Goal: Task Accomplishment & Management: Use online tool/utility

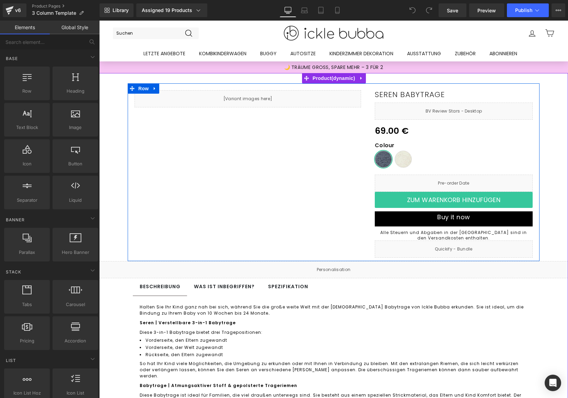
click at [498, 121] on div "Seren Babytrage (P) Title Liquid 0 € 69.00 € (P) Price Colour Schiefer Stone (P…" at bounding box center [454, 173] width 172 height 167
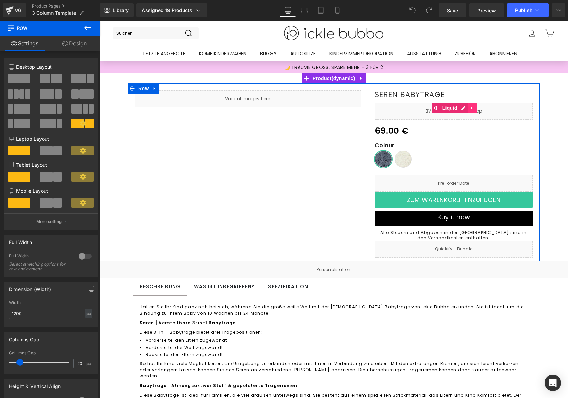
click at [470, 110] on icon at bounding box center [472, 108] width 5 height 5
click at [466, 107] on icon at bounding box center [468, 108] width 5 height 5
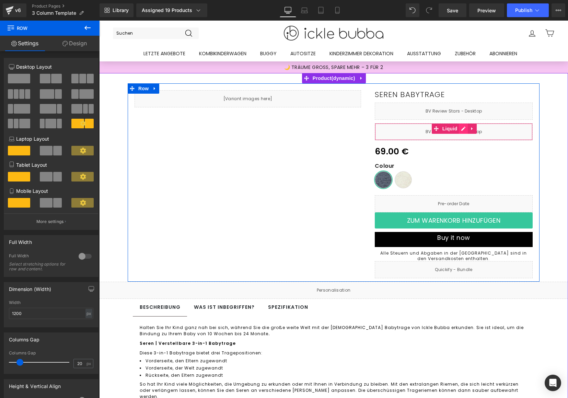
click at [457, 130] on div "Liquid" at bounding box center [454, 131] width 158 height 17
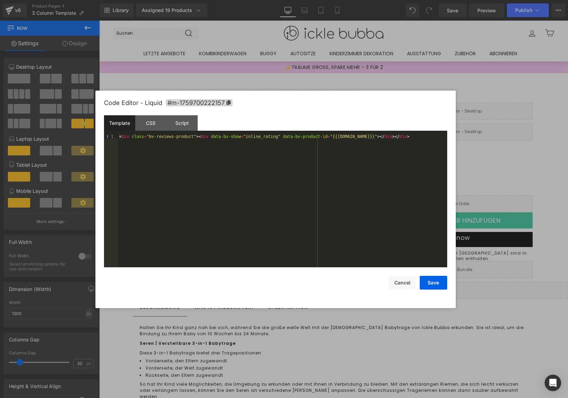
click at [174, 140] on div "< div class = "bv-reviews-product" > < div data-bv-show = "inline_rating" data-…" at bounding box center [282, 205] width 329 height 143
click at [149, 122] on div "CSS" at bounding box center [150, 122] width 31 height 15
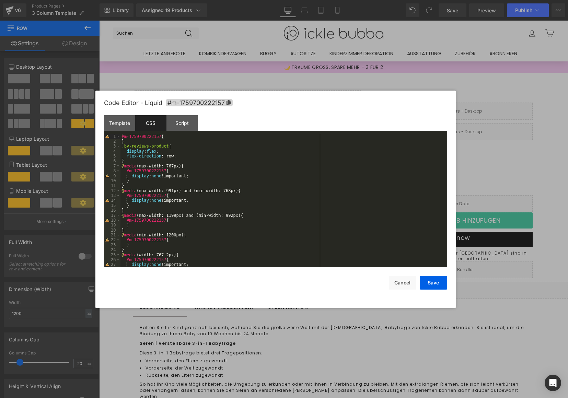
click at [258, 173] on div "#m-1759700222157 { } .bv-reviews-product { display : flex ; flex-direction : ro…" at bounding box center [282, 205] width 324 height 143
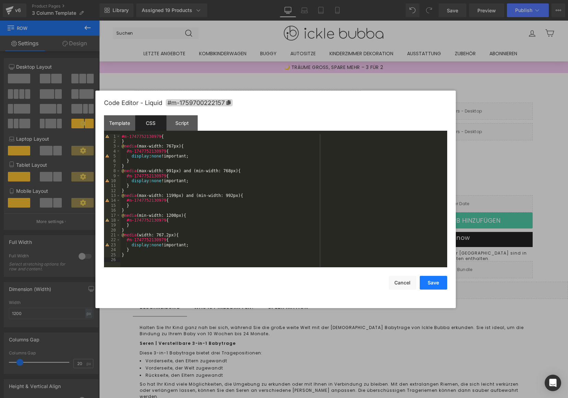
click at [427, 278] on button "Save" at bounding box center [433, 283] width 27 height 14
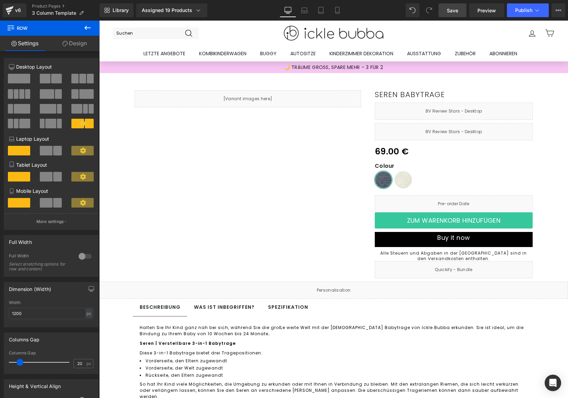
click at [456, 10] on span "Save" at bounding box center [452, 10] width 11 height 7
click at [520, 13] on span "Publish" at bounding box center [523, 10] width 17 height 5
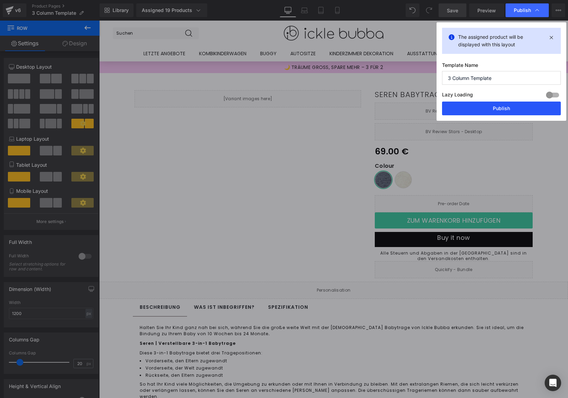
click at [492, 107] on button "Publish" at bounding box center [501, 109] width 119 height 14
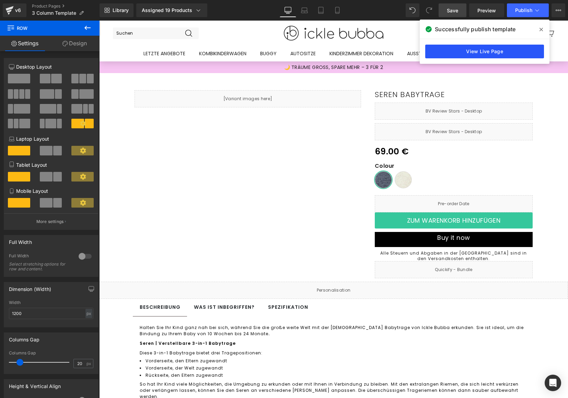
click at [488, 55] on link "View Live Page" at bounding box center [484, 52] width 119 height 14
